Goal: Information Seeking & Learning: Learn about a topic

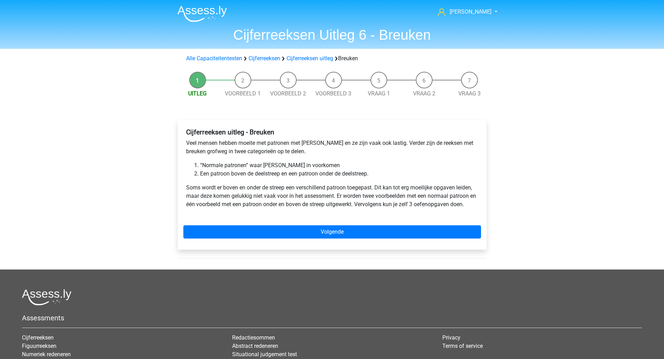
scroll to position [28, 0]
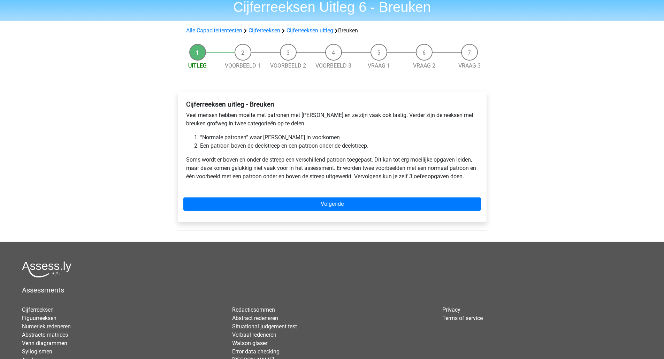
click at [379, 194] on div "Cijferreeksen uitleg - Breuken Veel mensen hebben moeite met patronen met breuk…" at bounding box center [332, 157] width 309 height 130
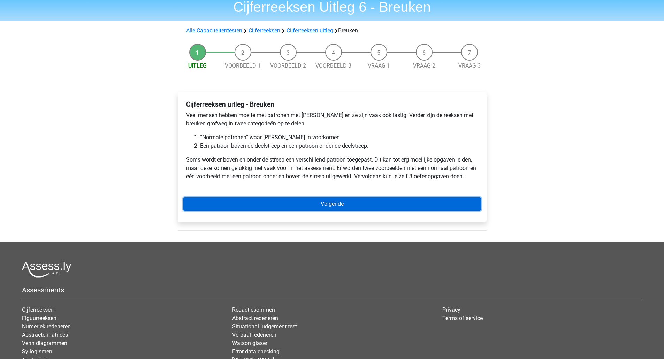
click at [375, 201] on link "Volgende" at bounding box center [331, 204] width 297 height 13
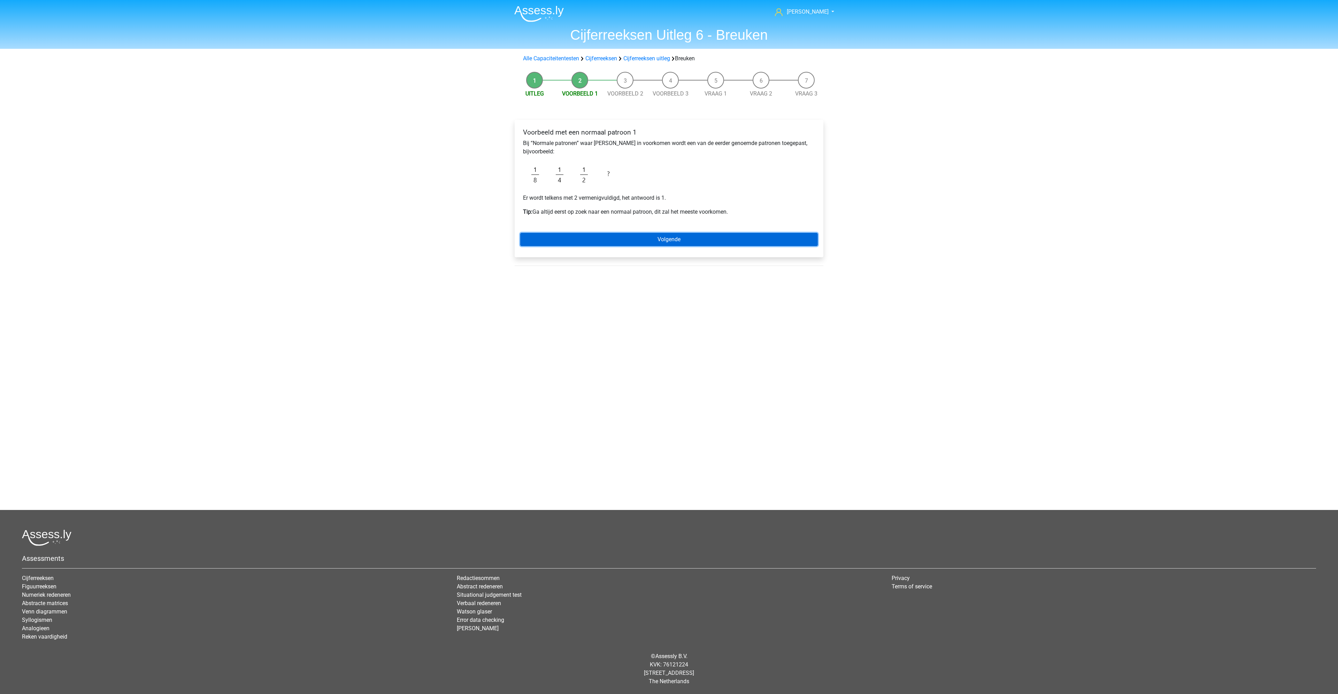
click at [624, 237] on link "Volgende" at bounding box center [668, 239] width 297 height 13
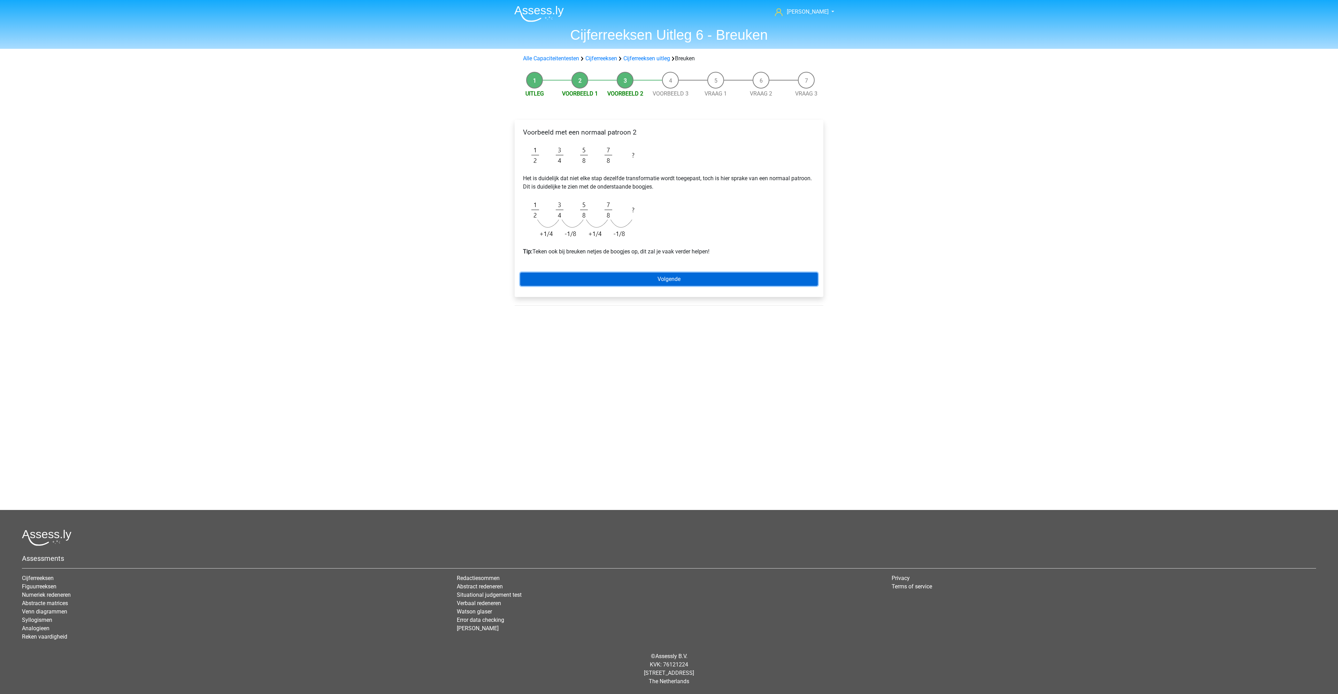
click at [678, 283] on link "Volgende" at bounding box center [668, 278] width 297 height 13
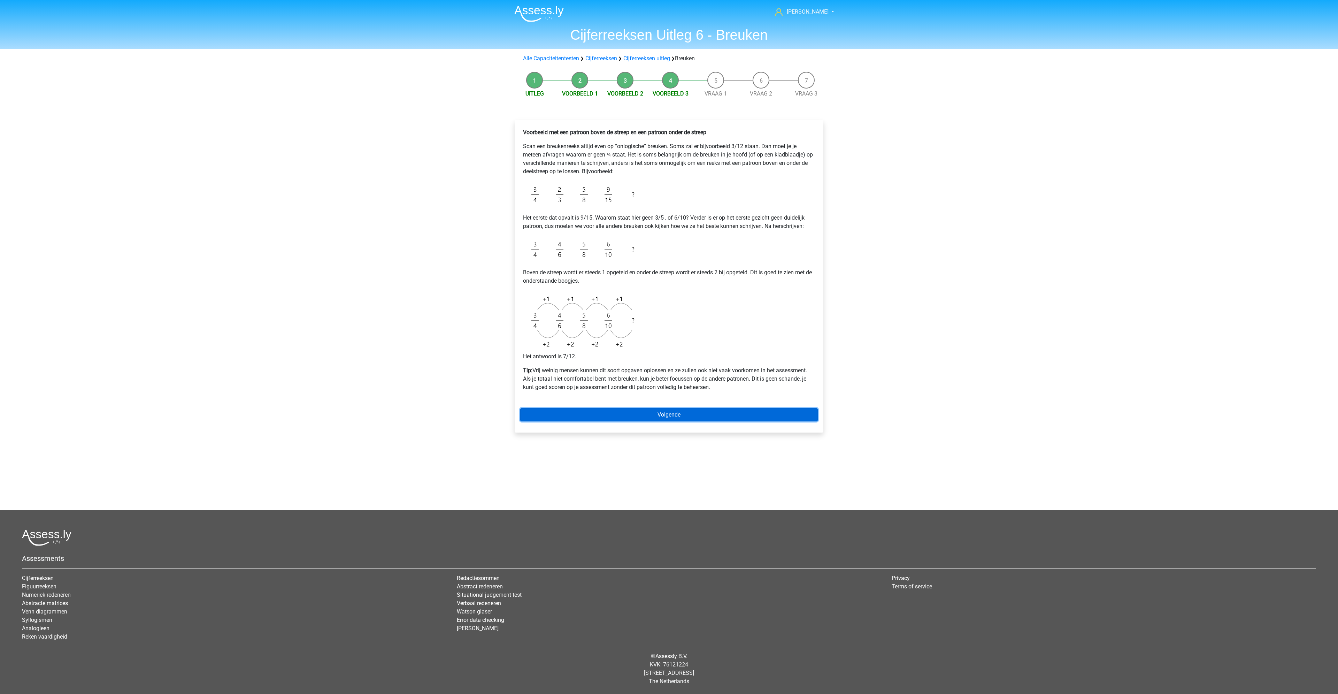
click at [644, 416] on link "Volgende" at bounding box center [668, 414] width 297 height 13
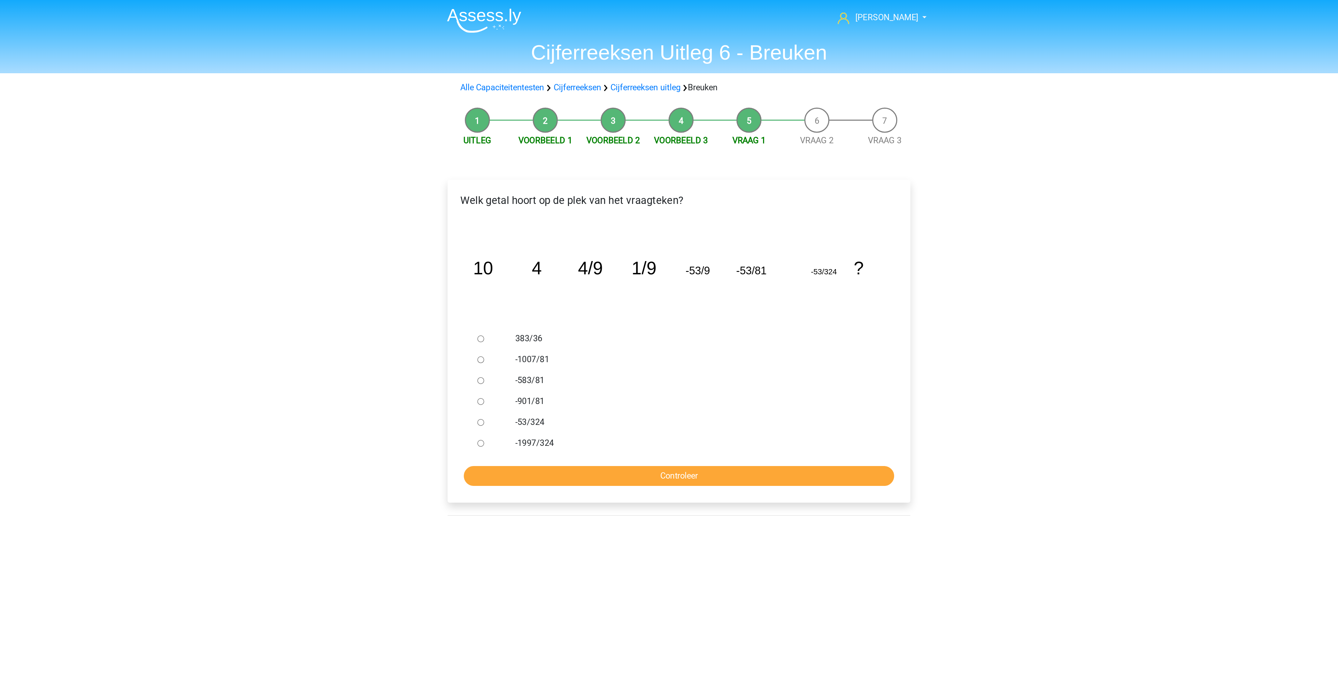
click at [639, 209] on icon "image/svg+xml 10 4 4/9 1/9 -53/9 -53/81 -53/324 ?" at bounding box center [669, 183] width 286 height 72
click at [539, 295] on input "-1997/324" at bounding box center [536, 295] width 5 height 5
radio input "true"
click at [612, 312] on input "Controleer" at bounding box center [668, 317] width 287 height 13
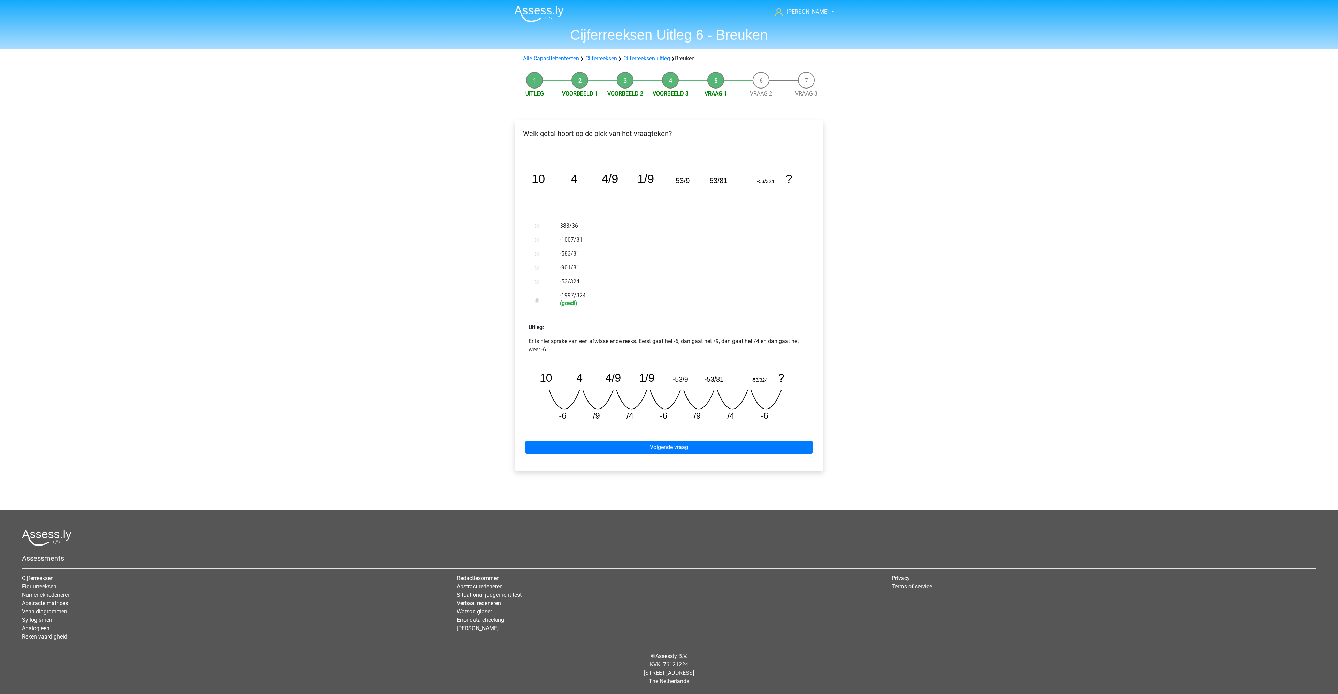
click at [594, 467] on div "Welk getal hoort op de plek van het vraagteken? image/svg+xml 10 4 4/9 1/9 -53/…" at bounding box center [669, 295] width 309 height 350
click at [641, 449] on link "Volgende vraag" at bounding box center [668, 446] width 287 height 13
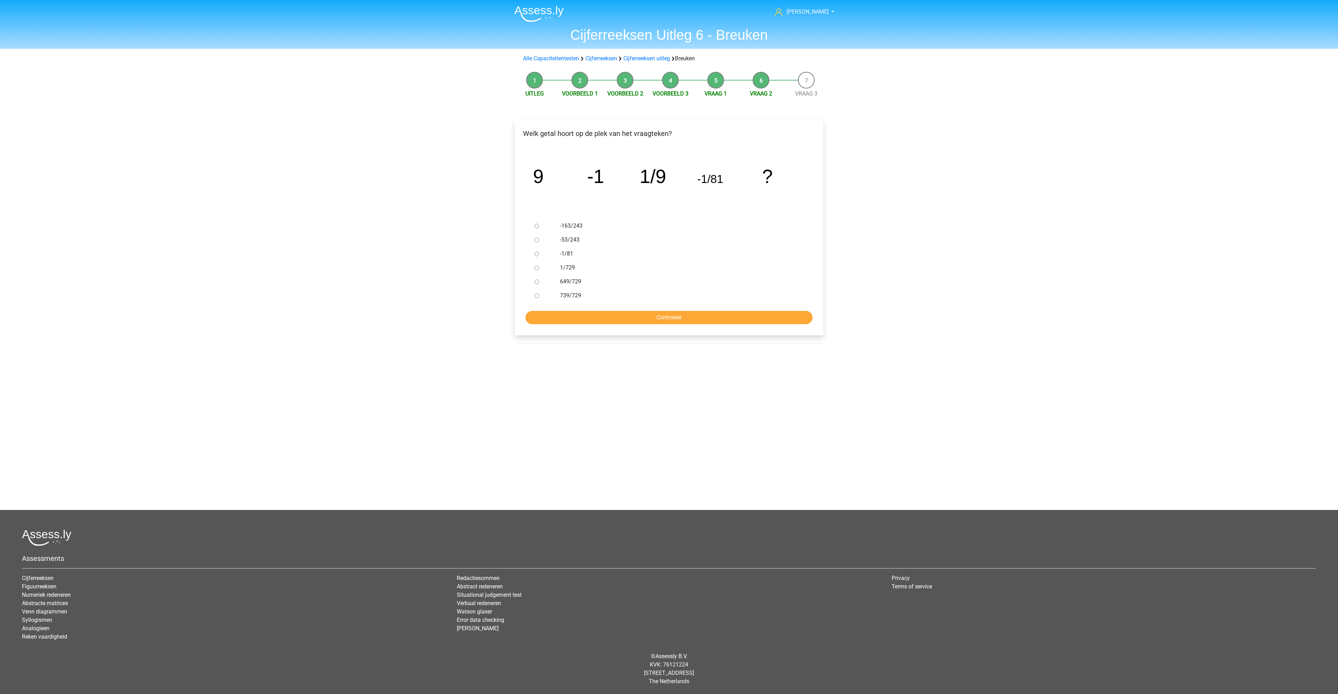
click at [536, 268] on input "1/729" at bounding box center [536, 267] width 5 height 5
radio input "true"
click at [732, 315] on input "Controleer" at bounding box center [668, 317] width 287 height 13
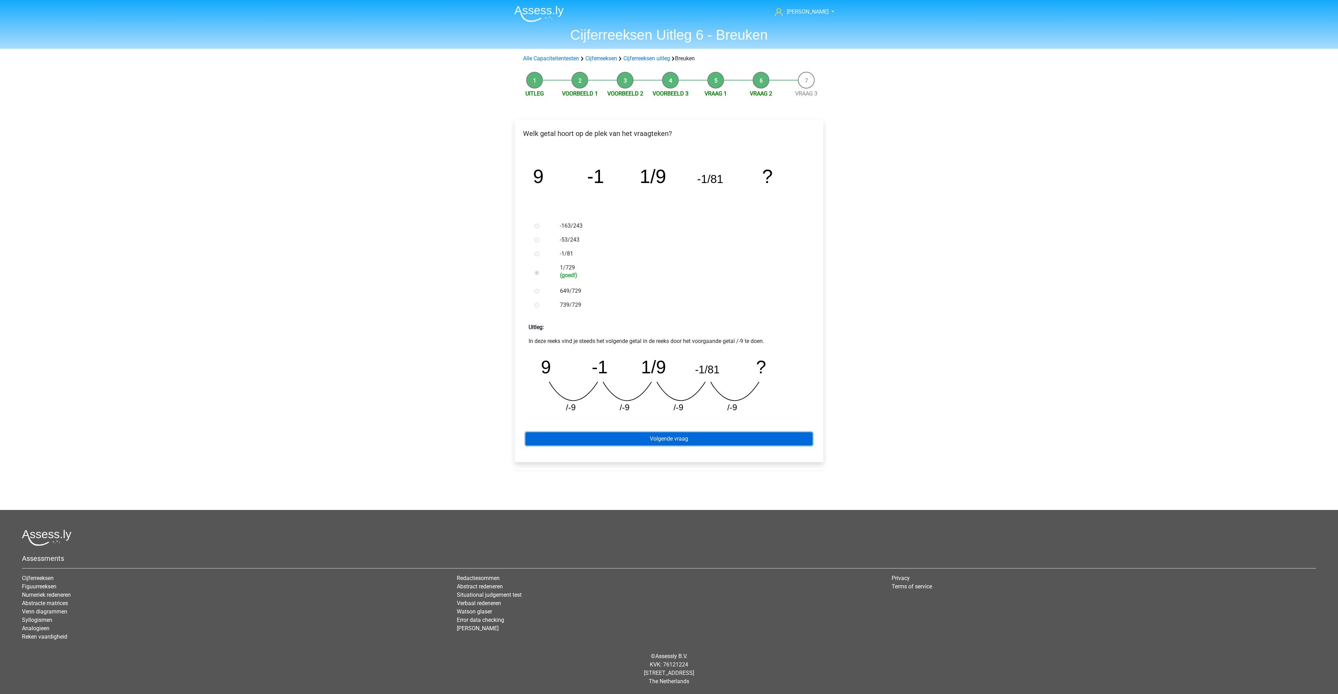
click at [680, 442] on link "Volgende vraag" at bounding box center [668, 438] width 287 height 13
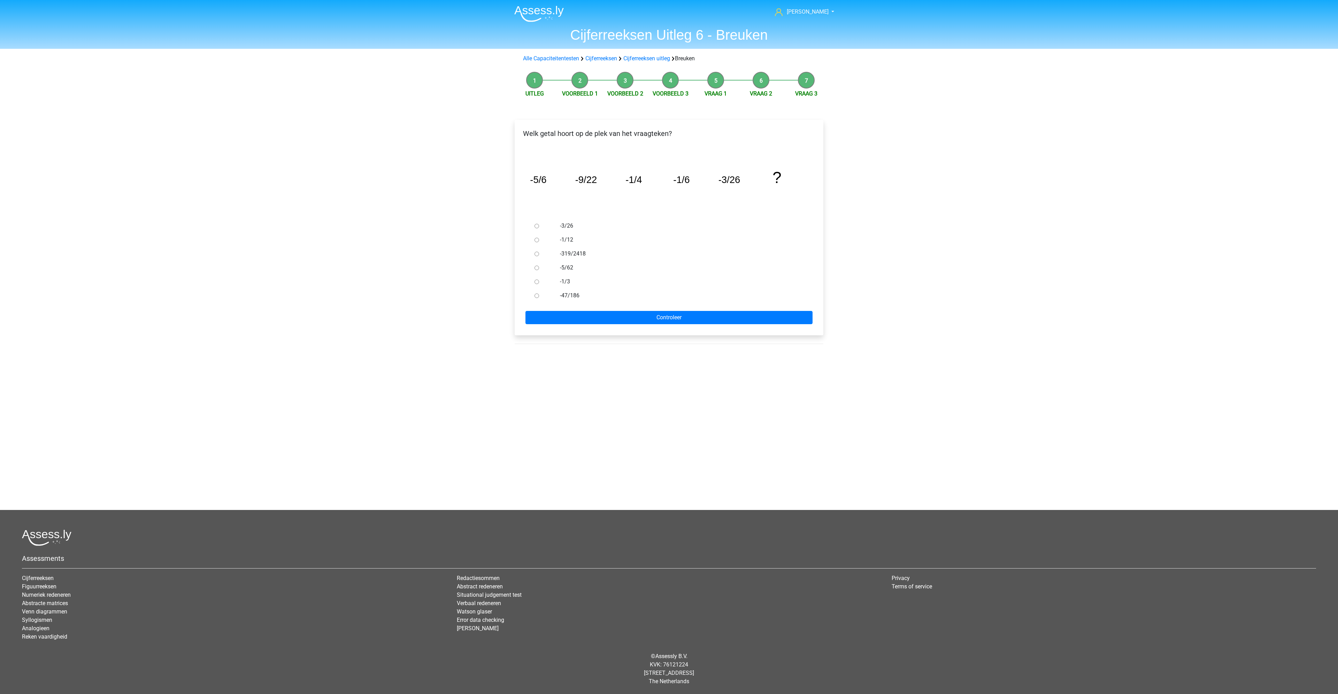
drag, startPoint x: 699, startPoint y: 317, endPoint x: 664, endPoint y: 339, distance: 41.5
click at [664, 339] on div "Welk getal hoort op de plek van het vraagteken? image/svg+xml -5/6 -9/22 -1/4 -…" at bounding box center [669, 230] width 320 height 249
click at [535, 297] on input "-47/186" at bounding box center [536, 295] width 5 height 5
radio input "true"
click at [583, 311] on input "Controleer" at bounding box center [668, 317] width 287 height 13
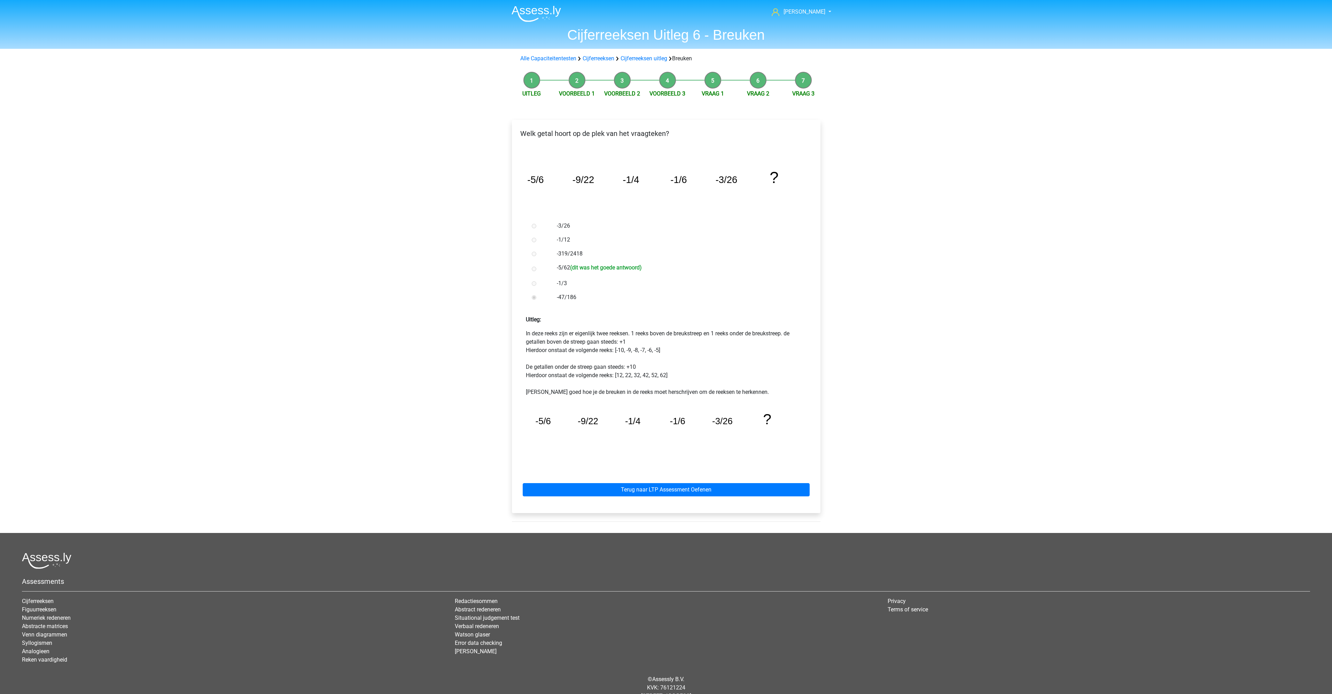
click at [645, 482] on div "Terug naar LTP Assessment Oefenen" at bounding box center [666, 488] width 297 height 38
click at [645, 488] on link "Terug naar LTP Assessment Oefenen" at bounding box center [666, 489] width 287 height 13
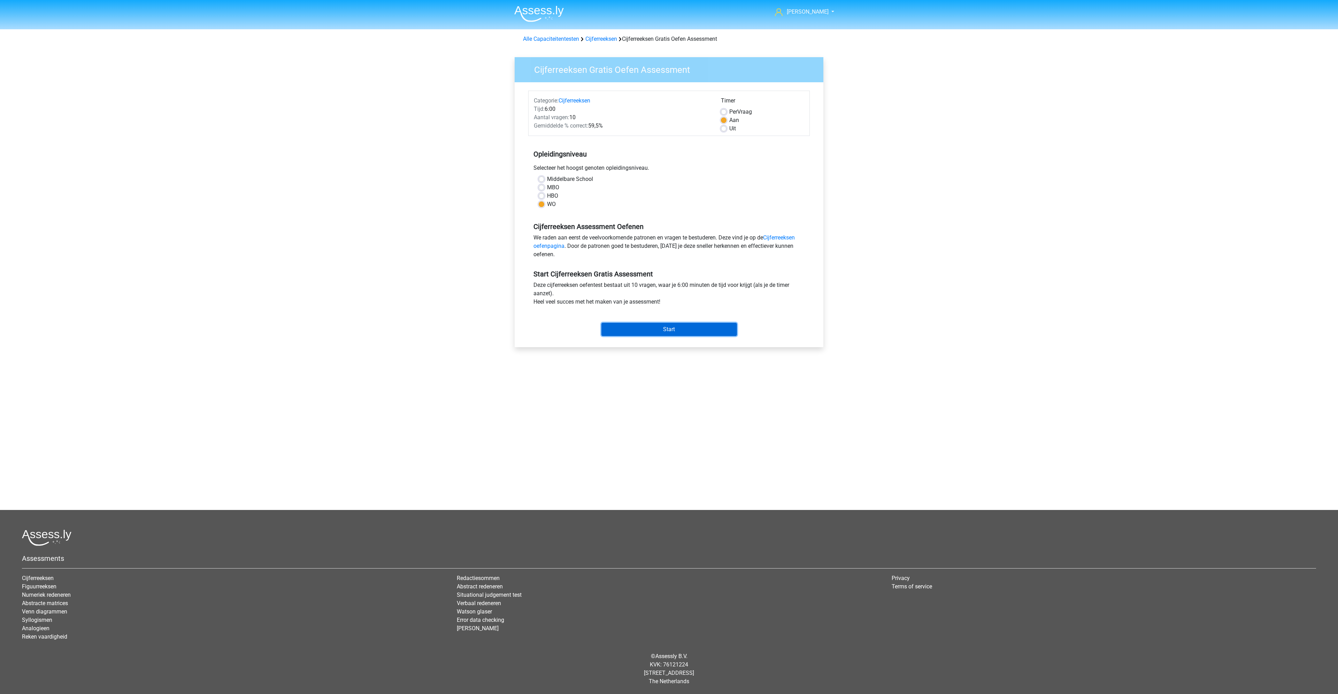
click at [648, 334] on input "Start" at bounding box center [669, 329] width 136 height 13
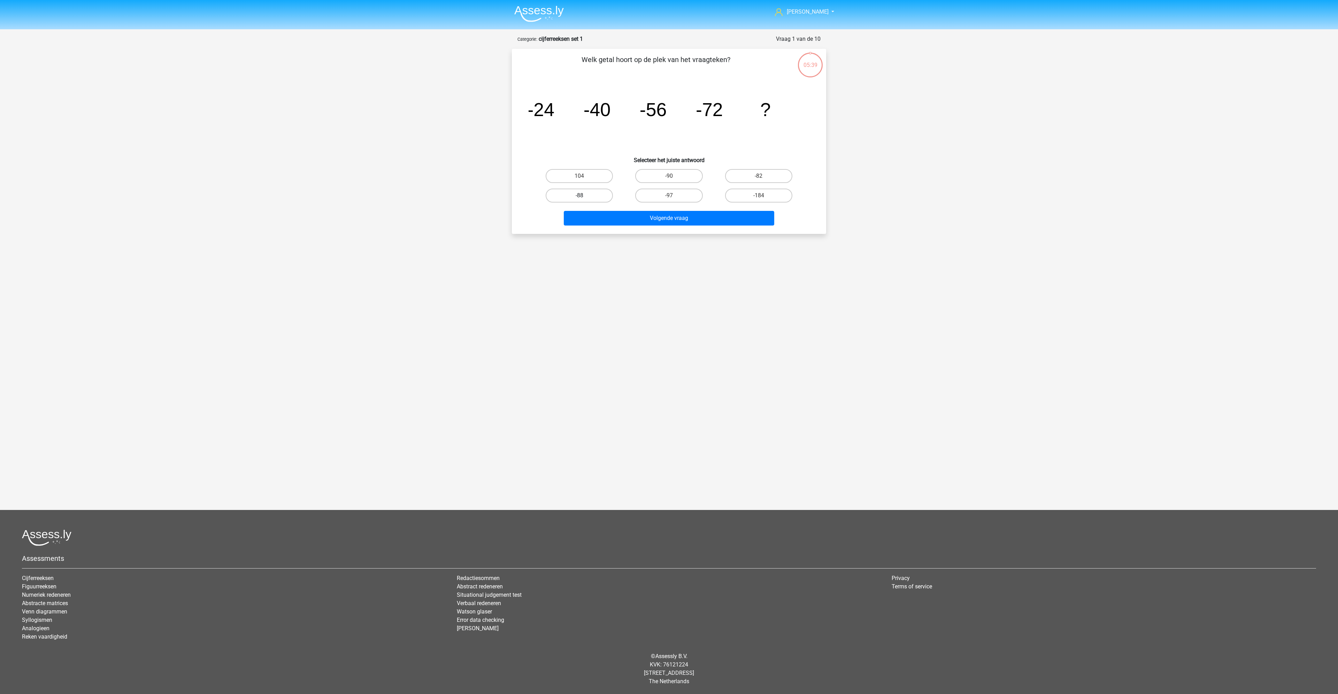
click at [597, 194] on label "-88" at bounding box center [579, 195] width 67 height 14
click at [584, 195] on input "-88" at bounding box center [581, 197] width 5 height 5
radio input "true"
click at [669, 224] on button "Volgende vraag" at bounding box center [669, 218] width 211 height 15
click at [595, 175] on label "-30" at bounding box center [579, 176] width 67 height 14
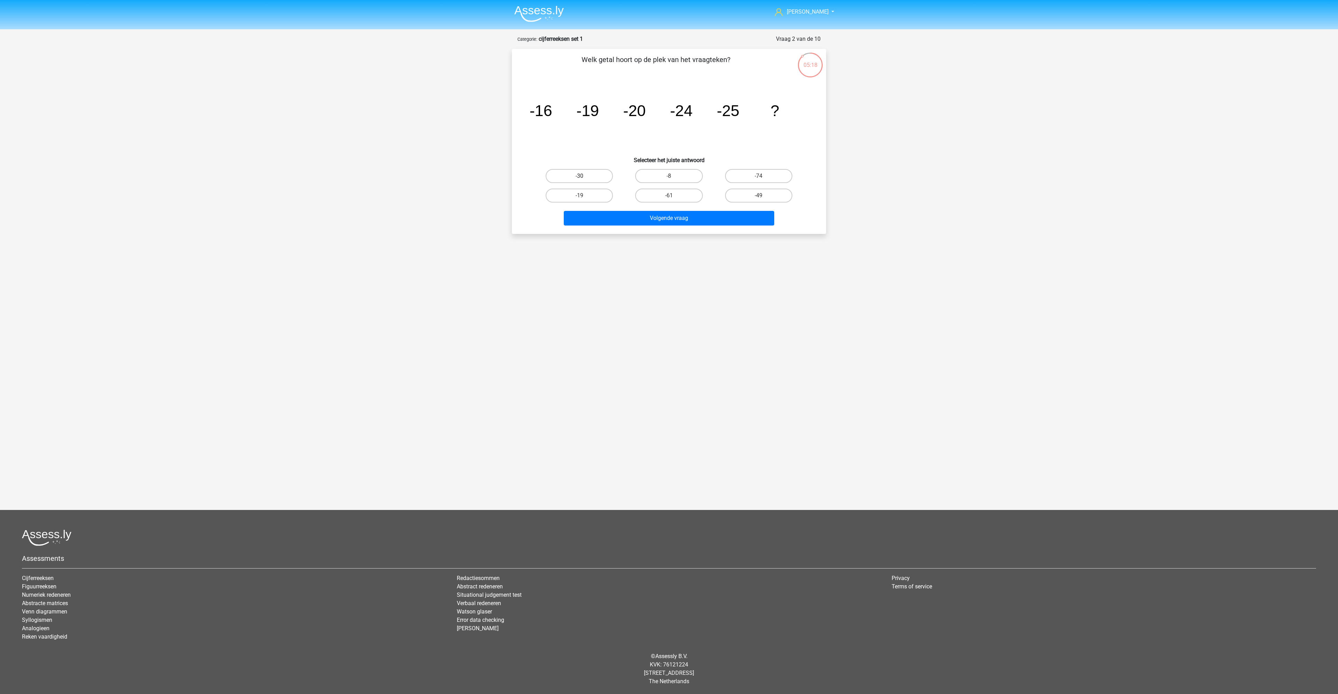
click at [584, 176] on input "-30" at bounding box center [581, 178] width 5 height 5
radio input "true"
click at [634, 215] on button "Volgende vraag" at bounding box center [669, 218] width 211 height 15
click at [682, 196] on label "-82" at bounding box center [668, 195] width 67 height 14
click at [673, 196] on input "-82" at bounding box center [671, 197] width 5 height 5
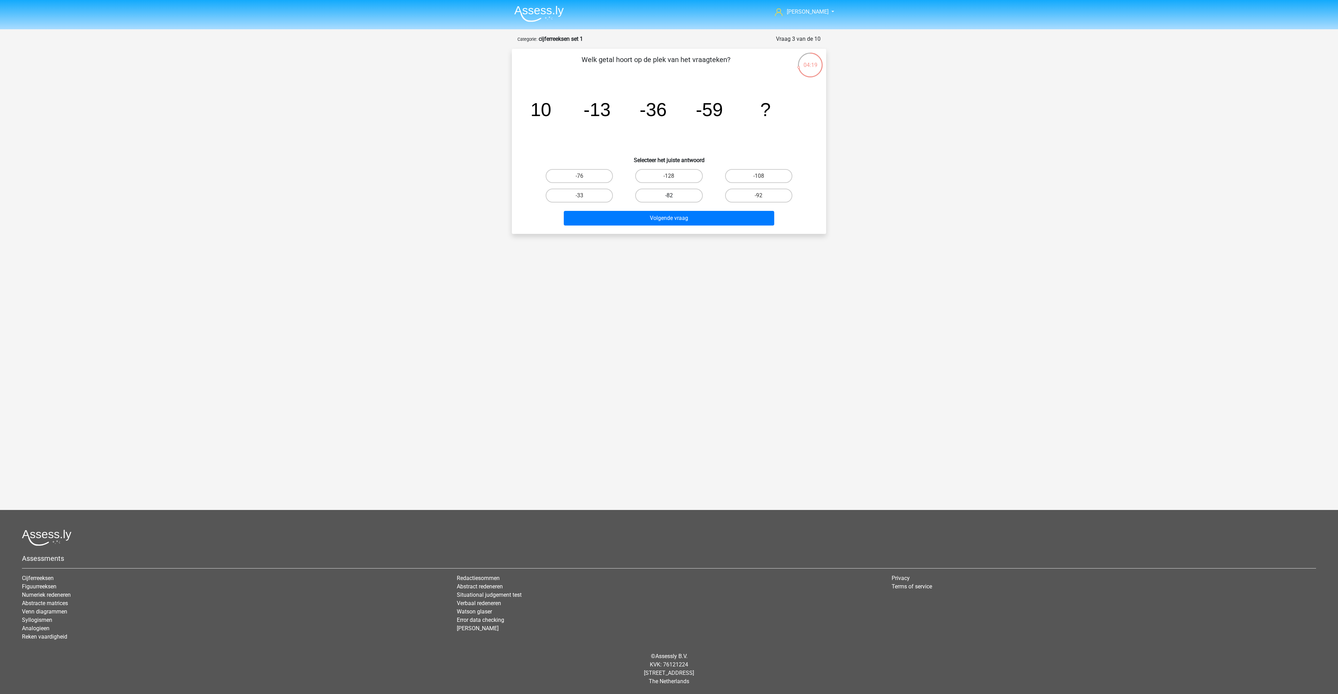
radio input "true"
click at [683, 221] on button "Volgende vraag" at bounding box center [669, 218] width 211 height 15
click at [621, 294] on div "steven steven.boekhoudt@gmail.com Nederlands English" at bounding box center [669, 217] width 1338 height 434
click at [588, 194] on label "28" at bounding box center [579, 195] width 67 height 14
click at [584, 195] on input "28" at bounding box center [581, 197] width 5 height 5
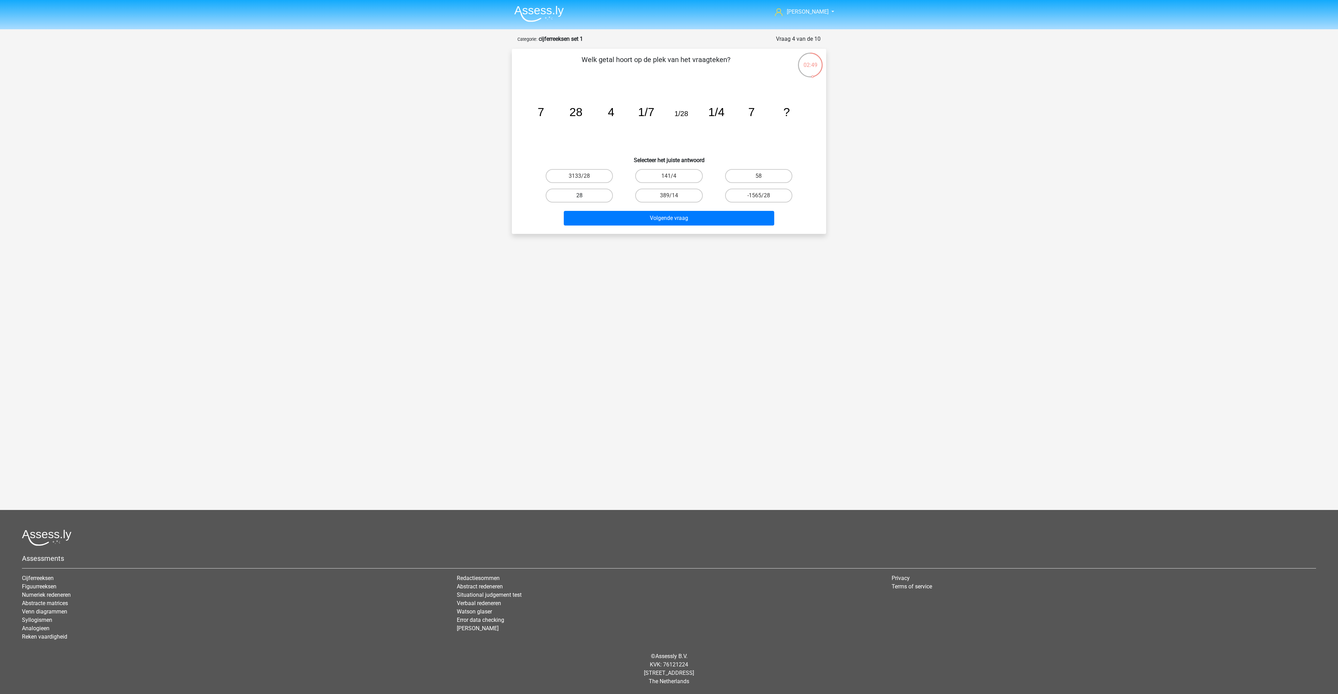
radio input "true"
click at [768, 179] on label "58" at bounding box center [758, 176] width 67 height 14
click at [763, 179] on input "58" at bounding box center [760, 178] width 5 height 5
radio input "true"
click at [712, 220] on button "Volgende vraag" at bounding box center [669, 218] width 211 height 15
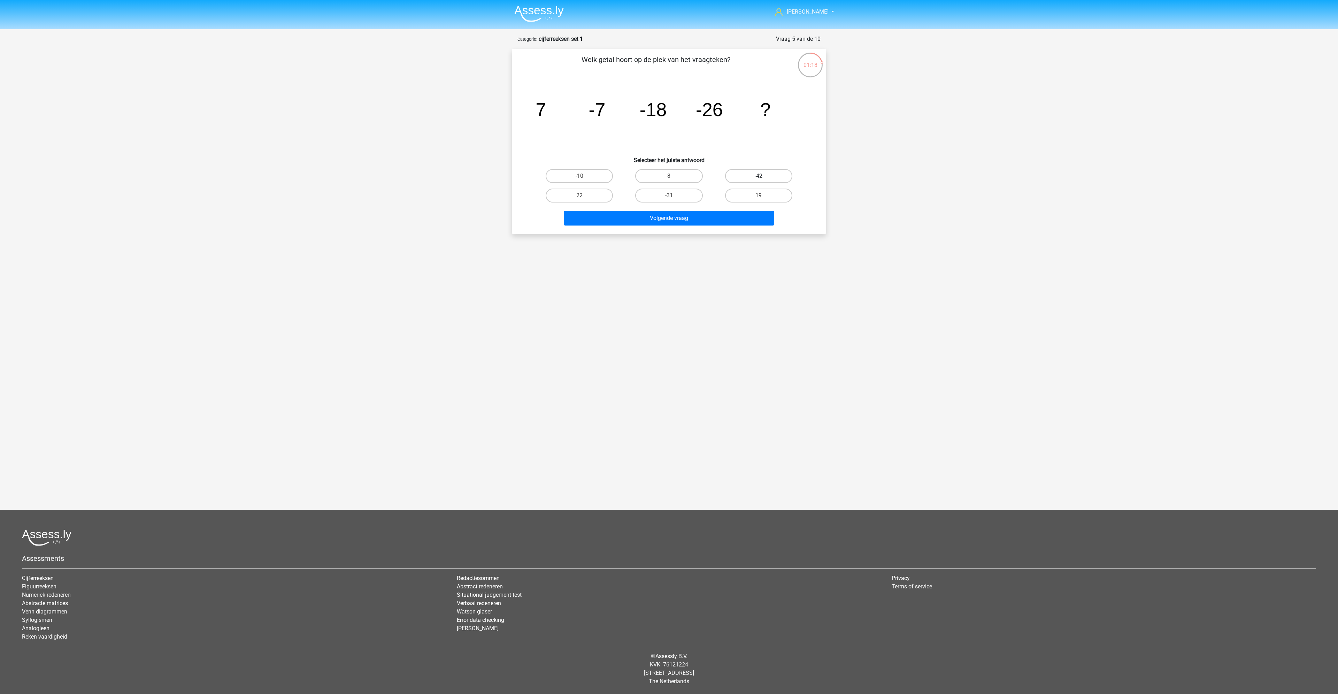
click at [777, 175] on label "-42" at bounding box center [758, 176] width 67 height 14
click at [763, 176] on input "-42" at bounding box center [760, 178] width 5 height 5
radio input "true"
click at [731, 215] on button "Volgende vraag" at bounding box center [669, 218] width 211 height 15
click at [750, 176] on label "-254/313" at bounding box center [758, 176] width 67 height 14
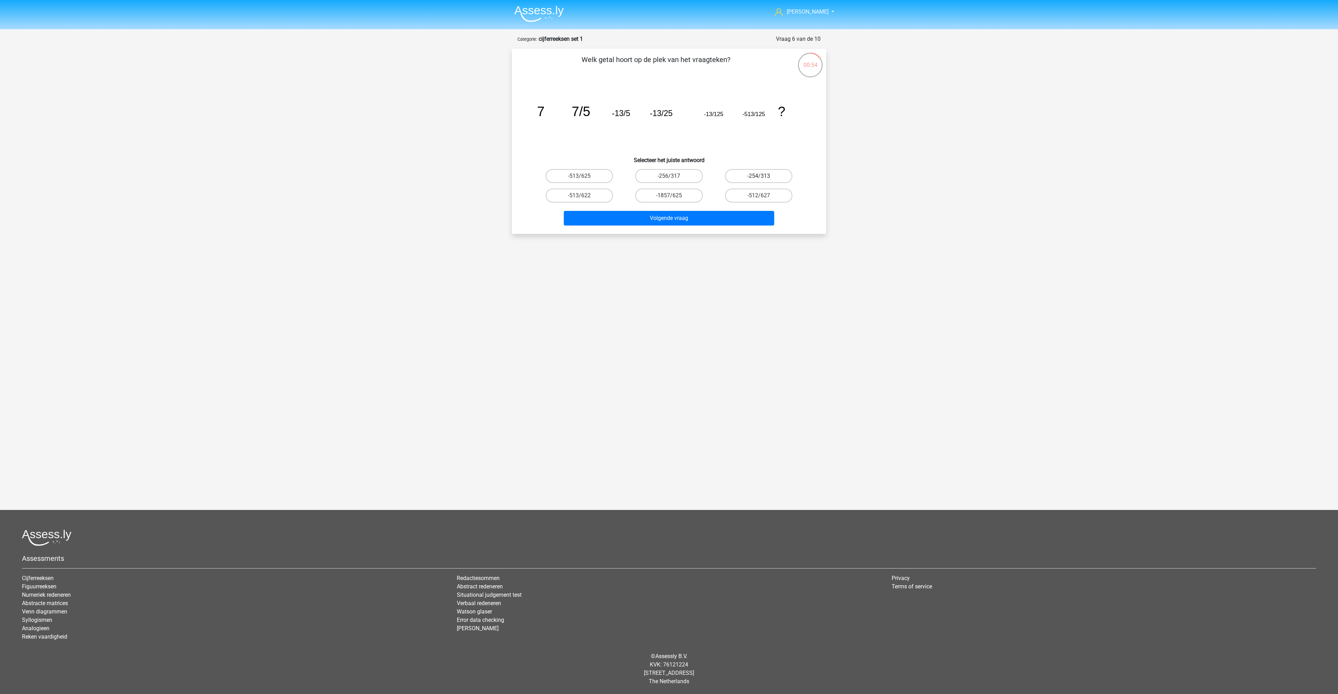
click at [758, 176] on input "-254/313" at bounding box center [760, 178] width 5 height 5
radio input "true"
click at [716, 210] on div "Volgende vraag" at bounding box center [669, 216] width 292 height 23
click at [711, 219] on button "Volgende vraag" at bounding box center [669, 218] width 211 height 15
click at [577, 192] on label "-9/7" at bounding box center [579, 195] width 67 height 14
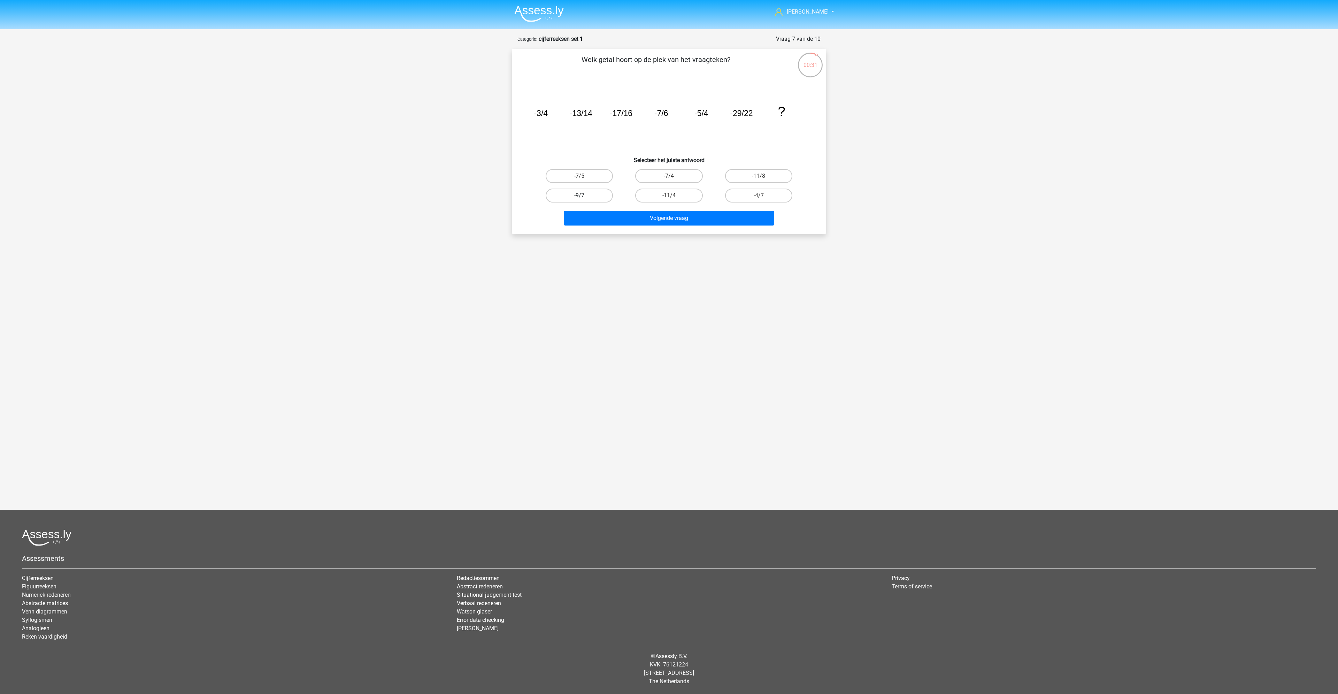
click at [579, 195] on input "-9/7" at bounding box center [581, 197] width 5 height 5
radio input "true"
click at [620, 220] on button "Volgende vraag" at bounding box center [669, 218] width 211 height 15
click at [747, 178] on label "78" at bounding box center [758, 176] width 67 height 14
click at [758, 178] on input "78" at bounding box center [760, 178] width 5 height 5
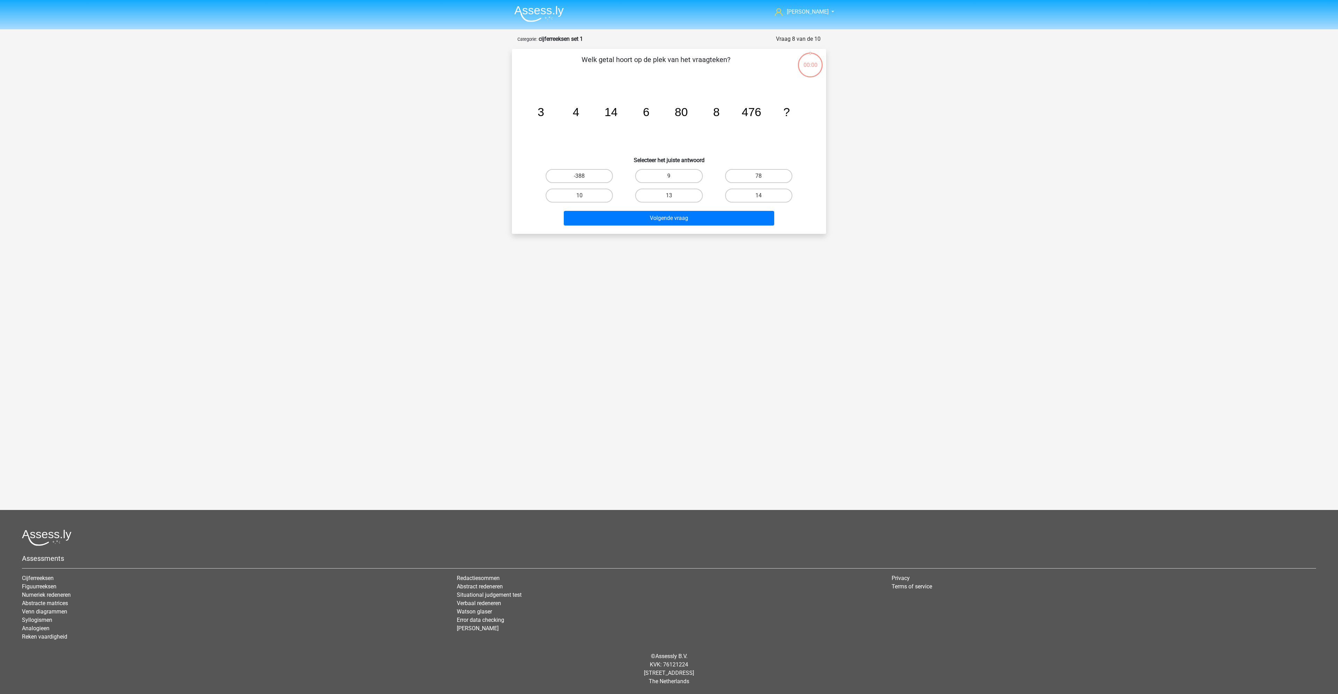
radio input "true"
click at [708, 230] on div "Welk getal hoort op de plek van het vraagteken? image/svg+xml 3 4 14 6 80 8 476…" at bounding box center [669, 141] width 314 height 185
click at [640, 210] on div "Volgende vraag" at bounding box center [669, 216] width 292 height 23
click at [670, 184] on div "9" at bounding box center [669, 176] width 90 height 20
click at [670, 182] on label "9" at bounding box center [668, 176] width 67 height 14
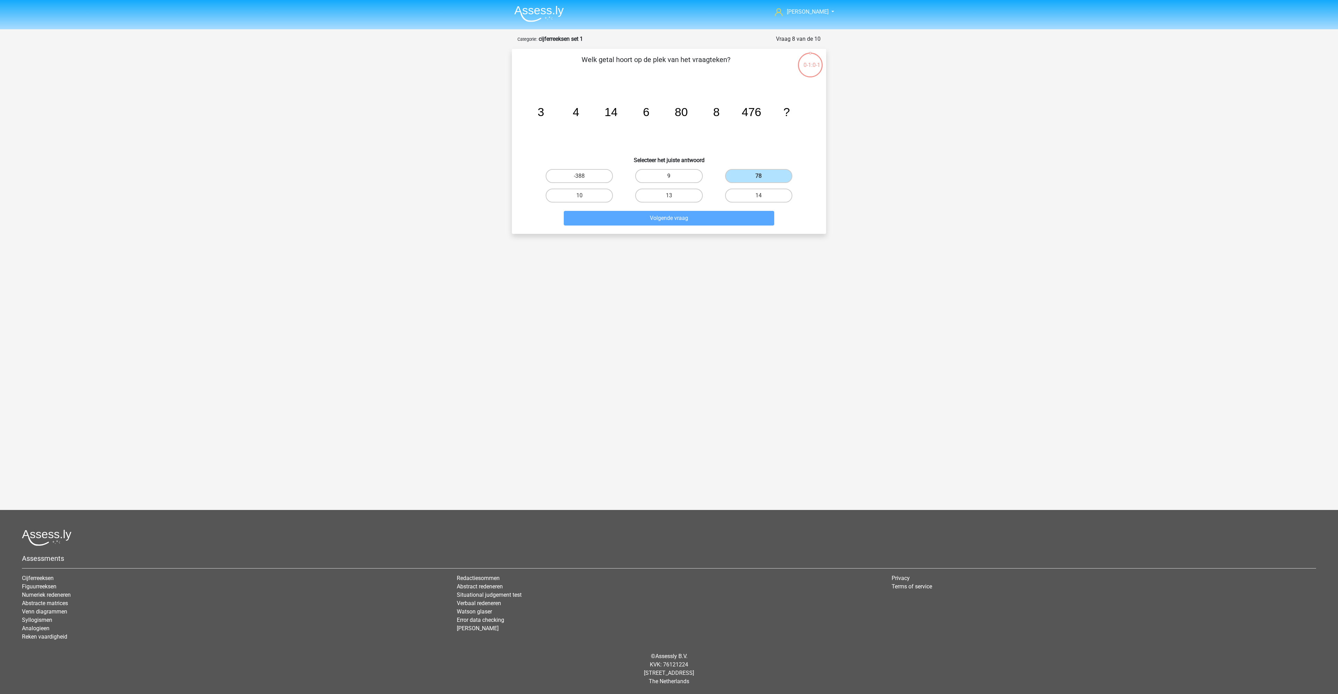
click at [670, 180] on input "9" at bounding box center [671, 178] width 5 height 5
radio input "true"
click at [672, 179] on input "9" at bounding box center [671, 178] width 5 height 5
click at [762, 183] on div "78" at bounding box center [759, 176] width 90 height 20
click at [778, 181] on label "78" at bounding box center [758, 176] width 67 height 14
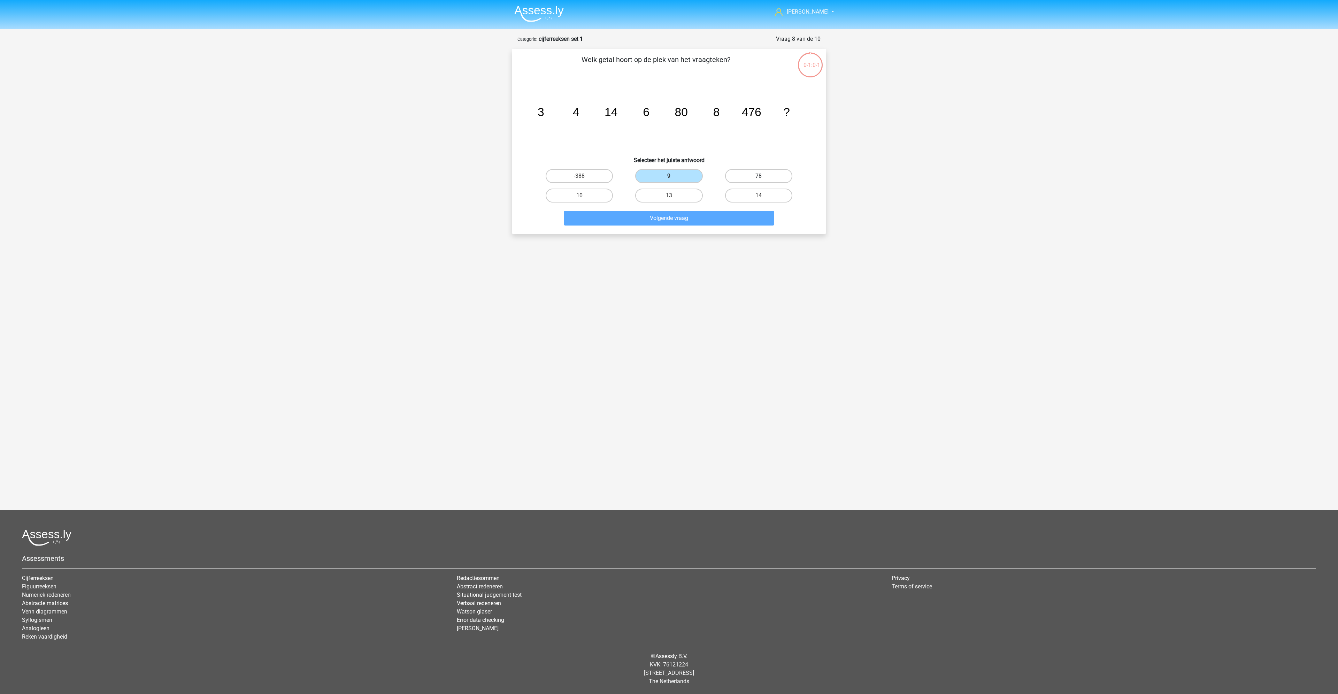
click at [763, 180] on input "78" at bounding box center [760, 178] width 5 height 5
radio input "true"
click at [693, 209] on div "Volgende vraag" at bounding box center [669, 216] width 292 height 23
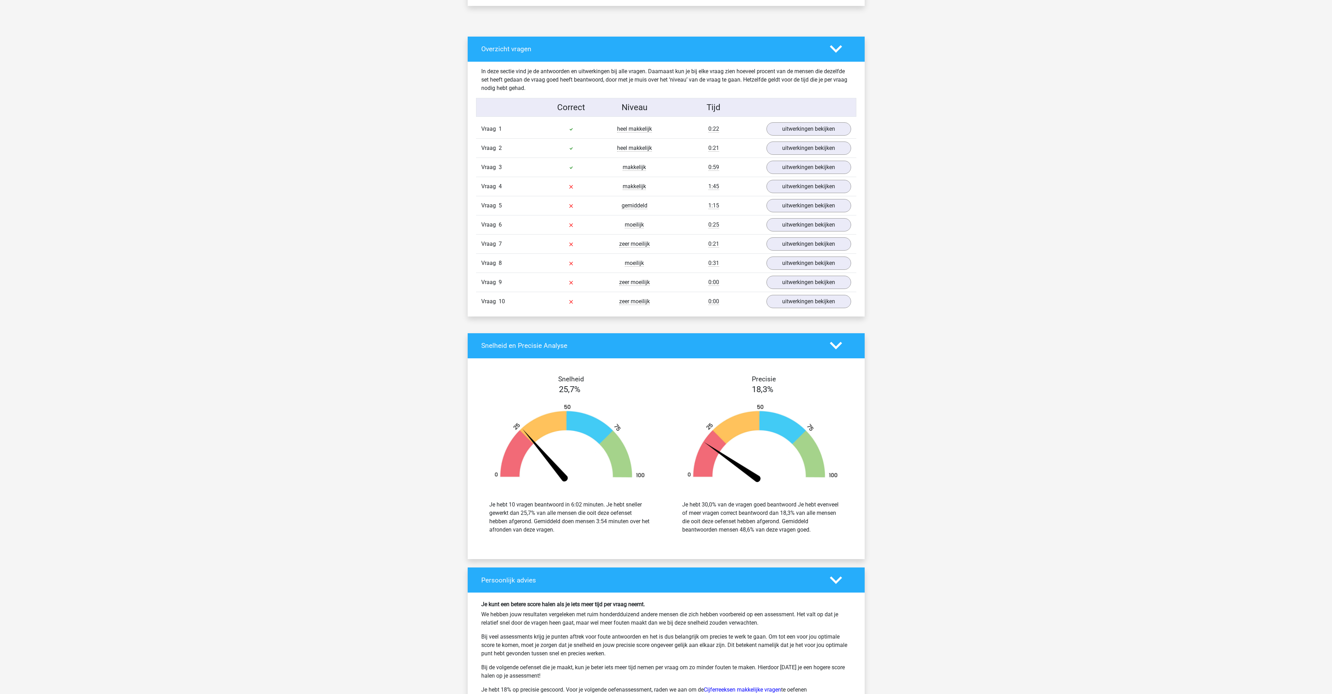
scroll to position [345, 0]
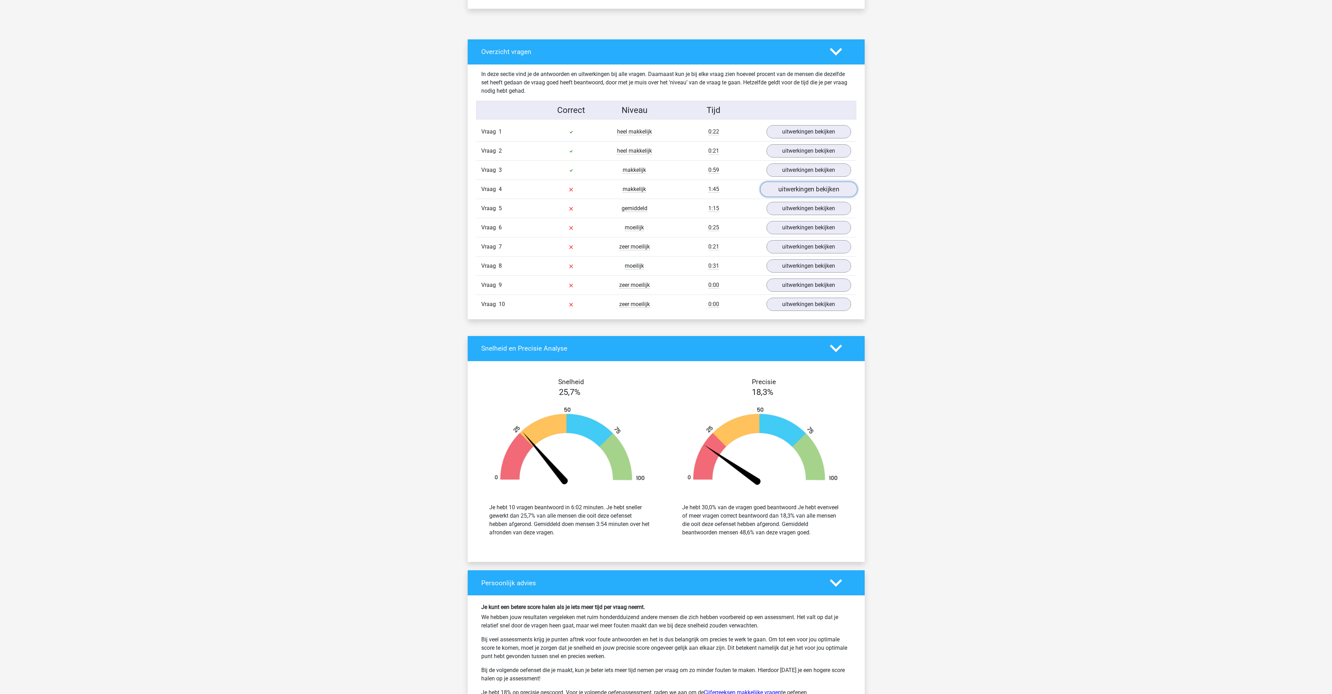
click at [792, 189] on link "uitwerkingen bekijken" at bounding box center [808, 188] width 97 height 15
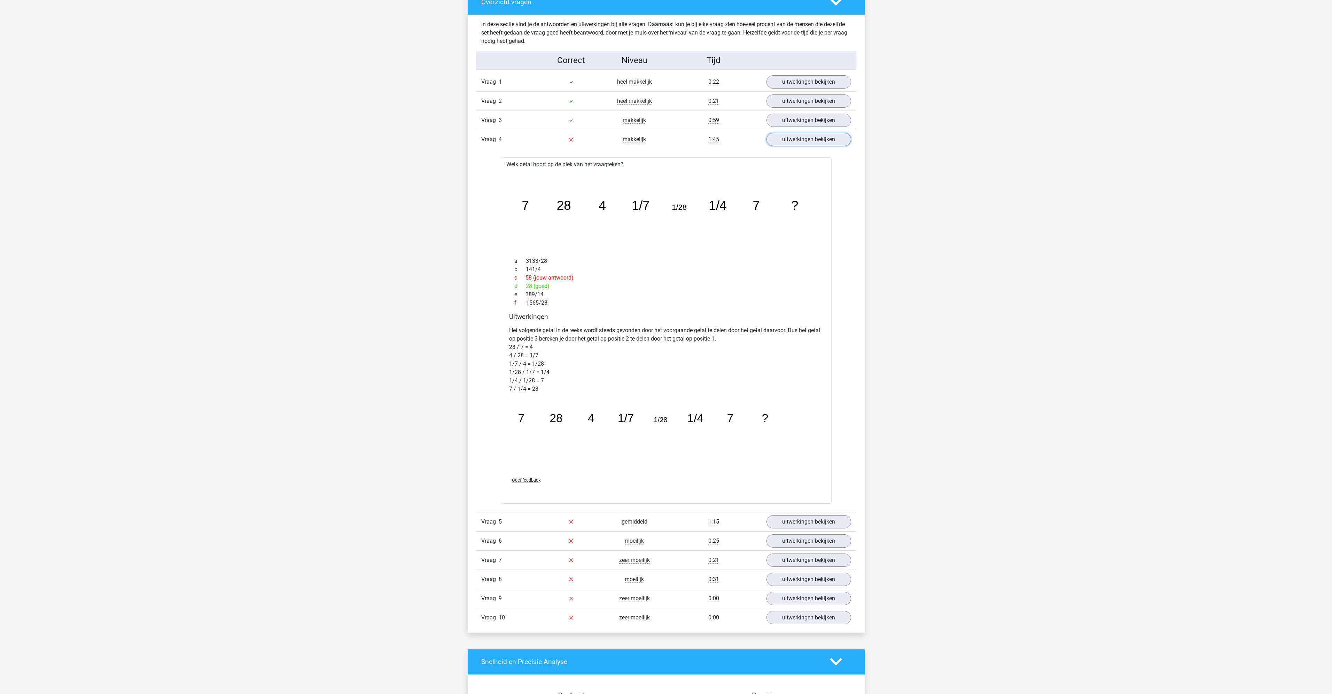
scroll to position [395, 0]
drag, startPoint x: 526, startPoint y: 287, endPoint x: 558, endPoint y: 286, distance: 32.1
click at [558, 286] on div "d 28 (goed)" at bounding box center [666, 285] width 314 height 8
drag, startPoint x: 706, startPoint y: 142, endPoint x: 735, endPoint y: 143, distance: 28.6
click at [735, 143] on div "Vraag 4 makkelijk 1:45 uitwerkingen bekijken" at bounding box center [666, 138] width 380 height 19
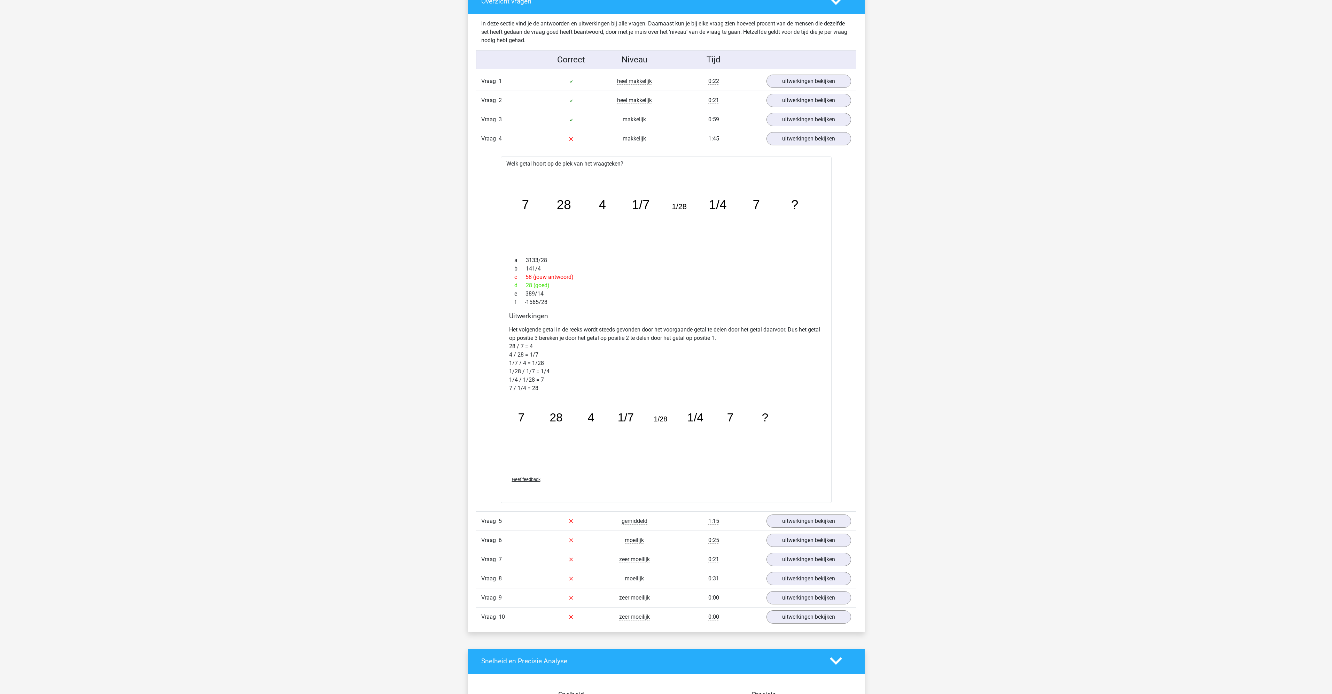
scroll to position [472, 0]
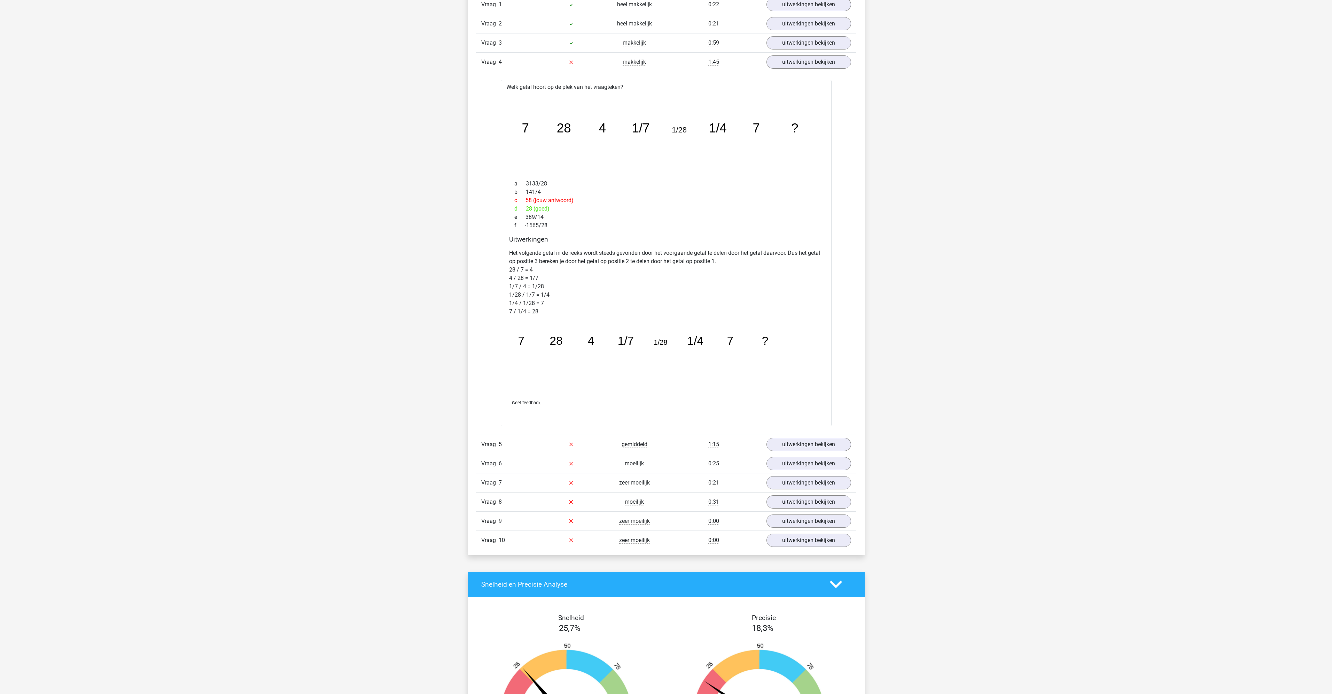
click at [703, 440] on div "1:15" at bounding box center [713, 444] width 95 height 8
click at [784, 446] on link "uitwerkingen bekijken" at bounding box center [808, 443] width 97 height 15
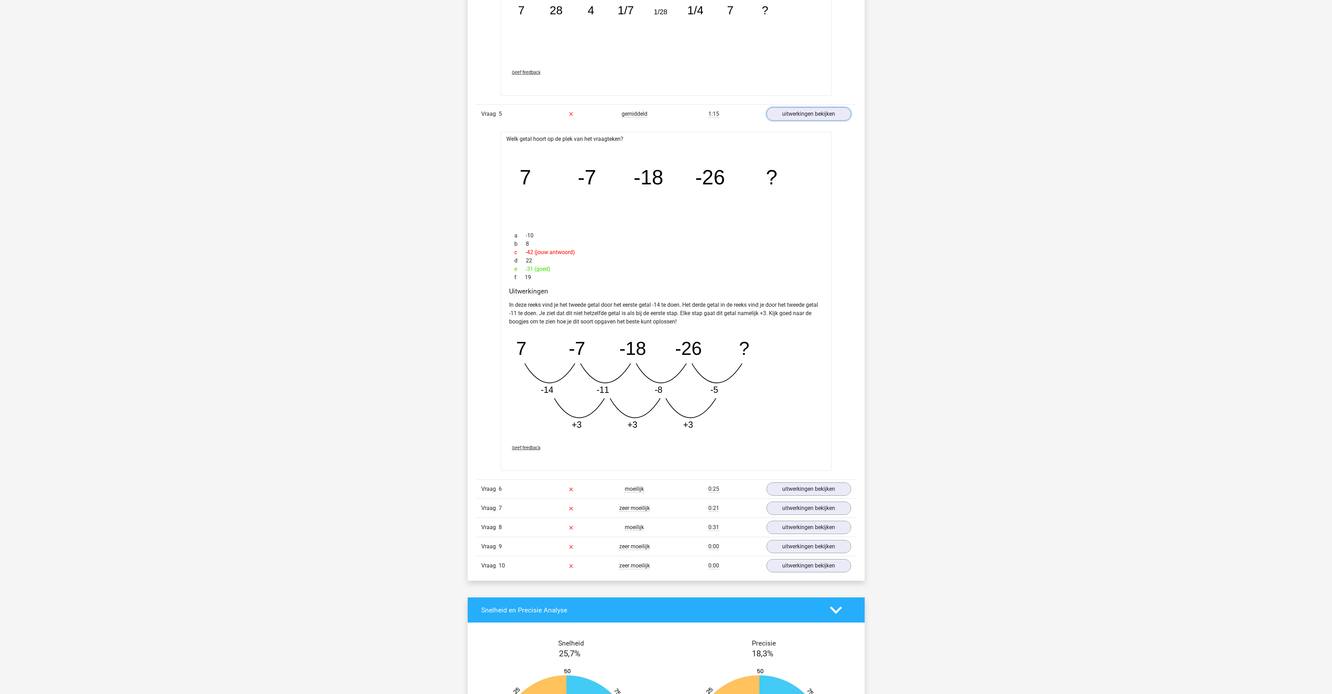
scroll to position [803, 0]
click at [781, 488] on link "uitwerkingen bekijken" at bounding box center [808, 488] width 97 height 15
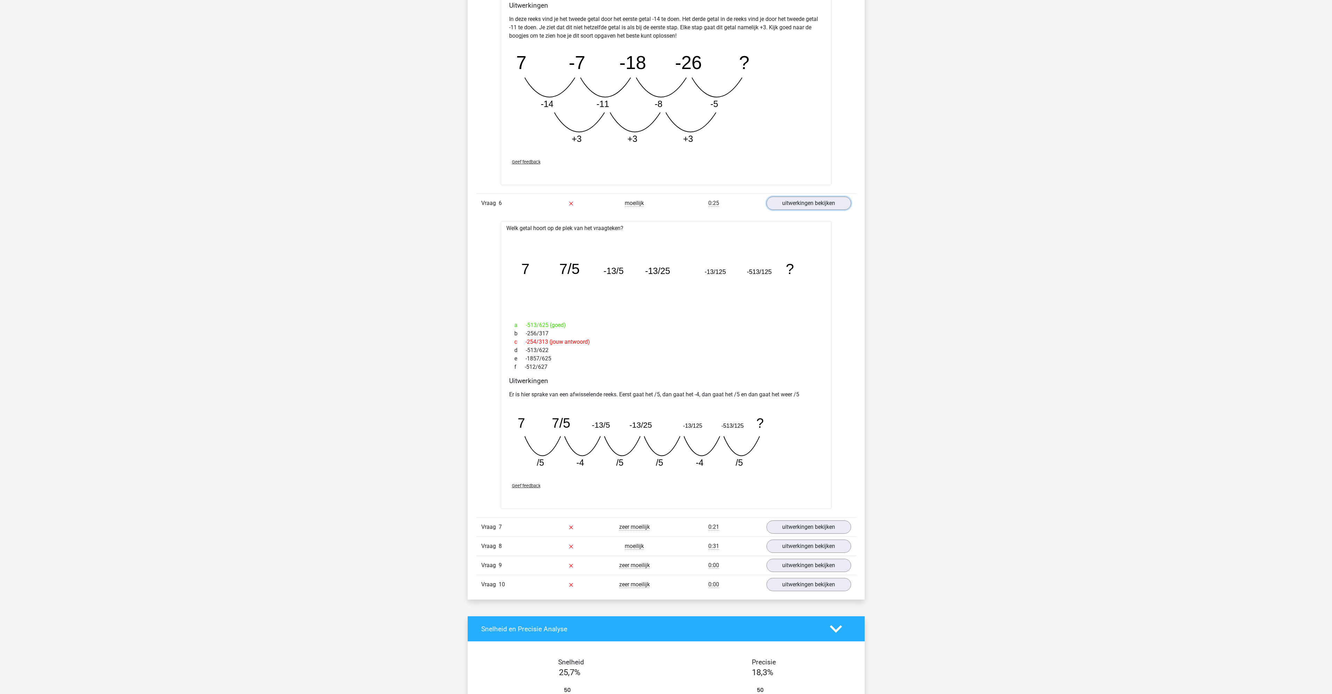
scroll to position [1091, 0]
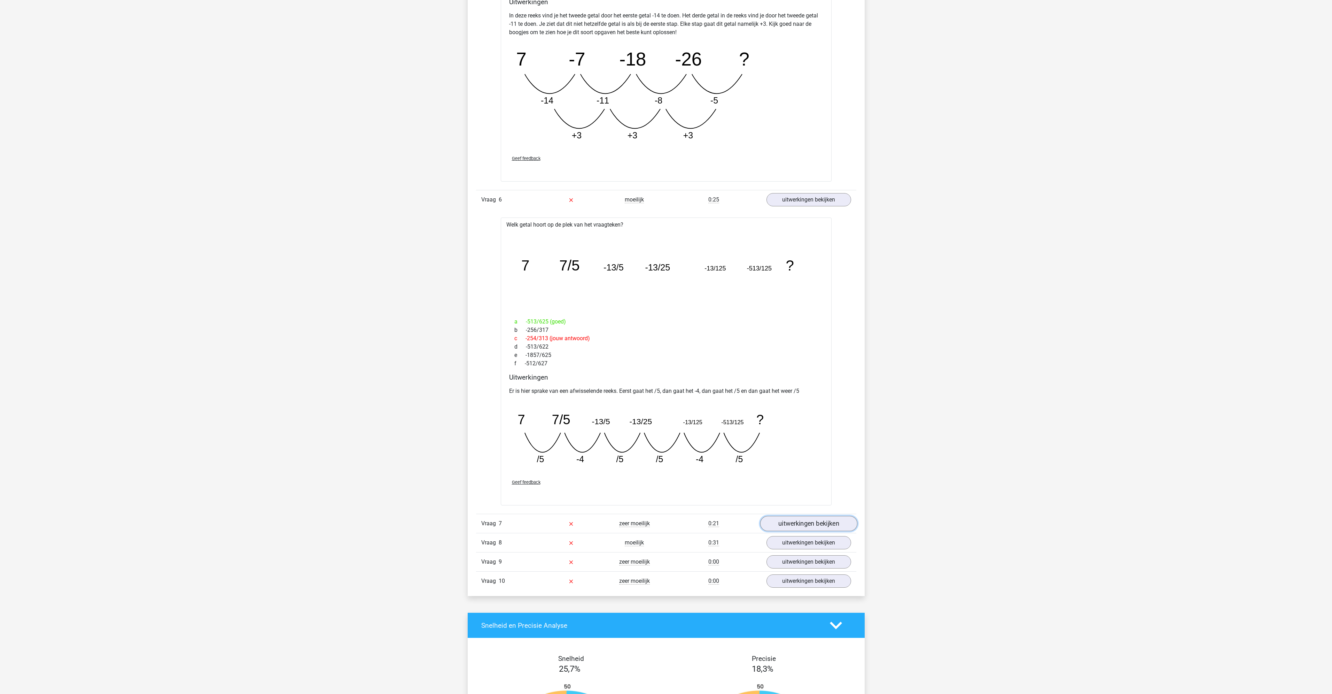
click at [788, 521] on link "uitwerkingen bekijken" at bounding box center [808, 523] width 97 height 15
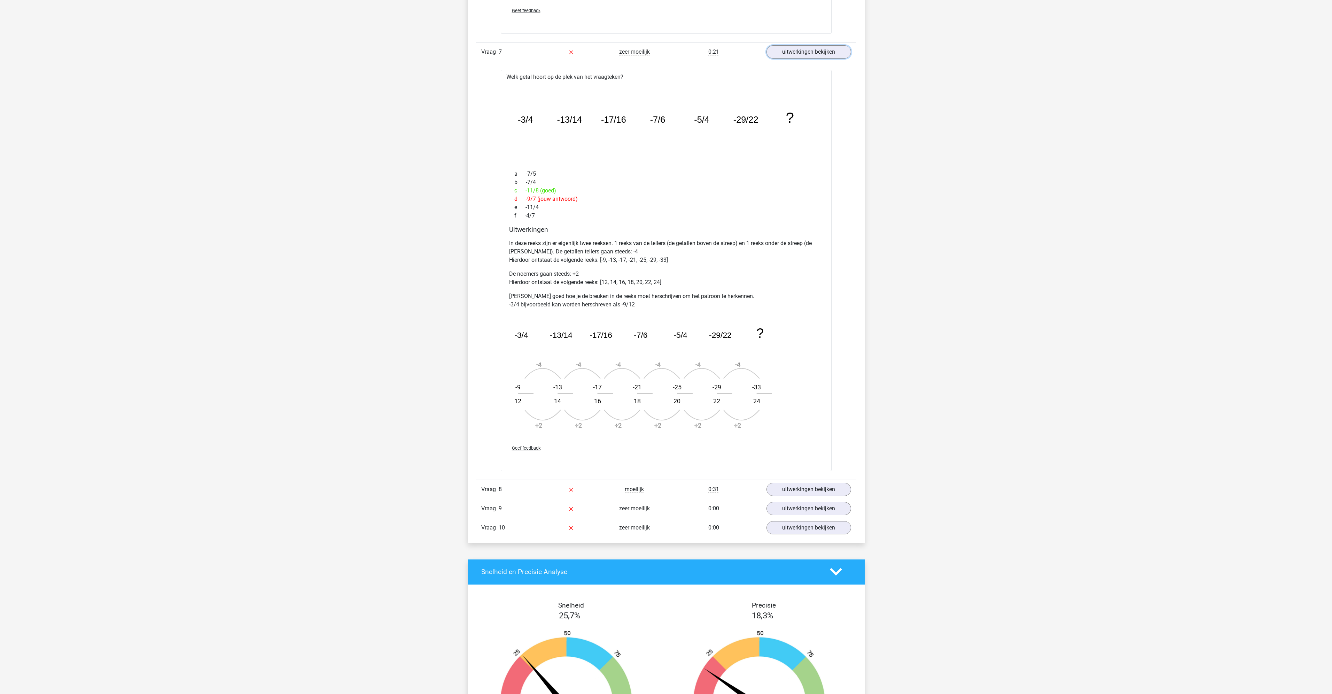
scroll to position [1563, 0]
